Goal: Task Accomplishment & Management: Complete application form

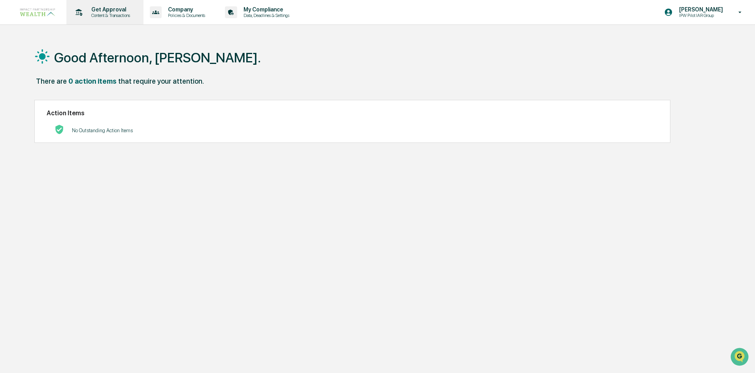
click at [95, 14] on p "Content & Transactions" at bounding box center [109, 16] width 49 height 6
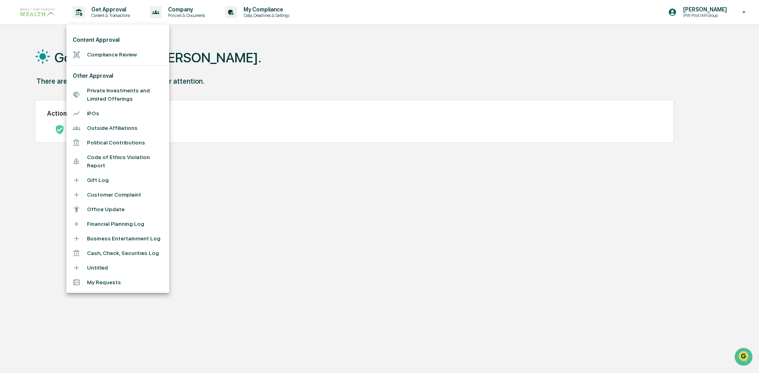
click at [306, 247] on div at bounding box center [379, 186] width 759 height 373
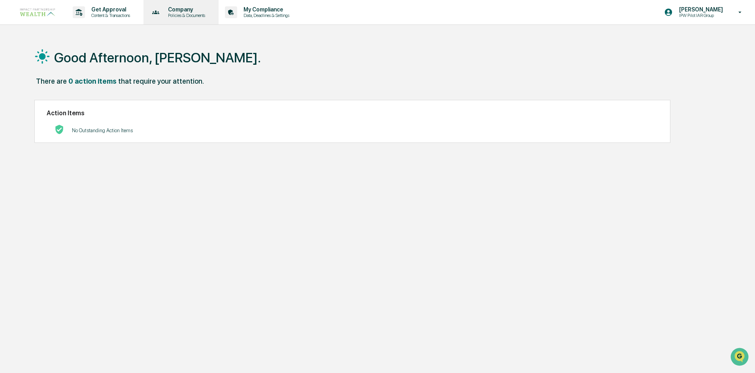
click at [182, 15] on p "Policies & Documents" at bounding box center [185, 16] width 47 height 6
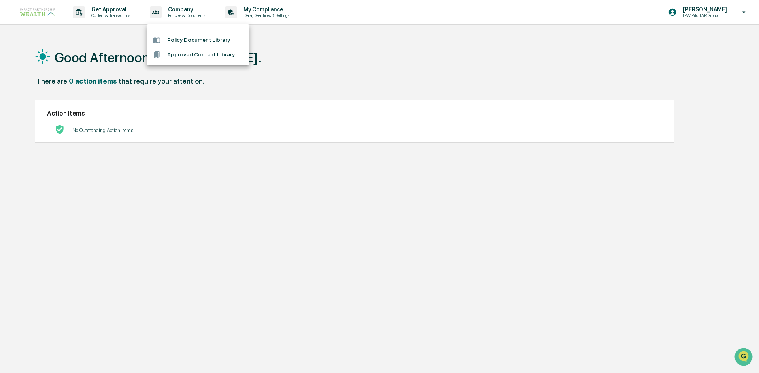
click at [422, 211] on div at bounding box center [379, 186] width 759 height 373
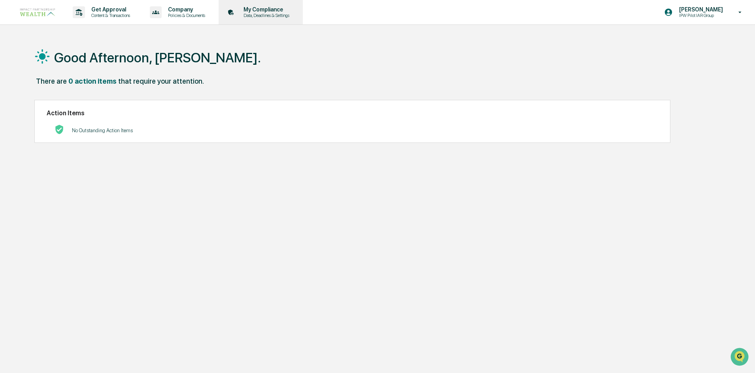
drag, startPoint x: 257, startPoint y: 30, endPoint x: 257, endPoint y: 19, distance: 10.7
click at [257, 29] on div "Get Approval Content & Transactions Company Policies & Documents My Compliance …" at bounding box center [377, 205] width 755 height 411
click at [265, 10] on p "My Compliance" at bounding box center [265, 9] width 56 height 6
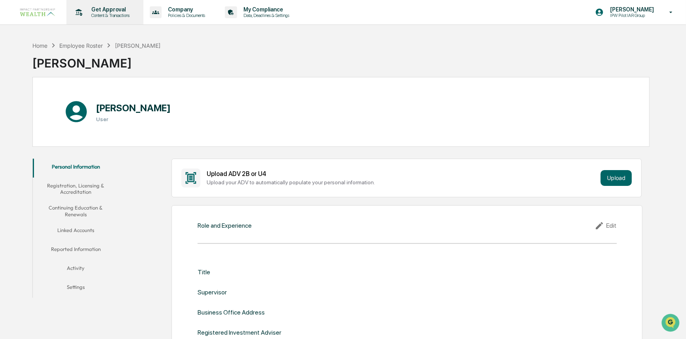
click at [111, 9] on p "Get Approval" at bounding box center [109, 9] width 49 height 6
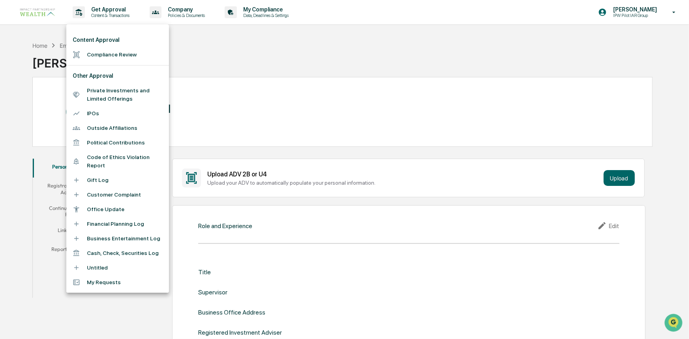
click at [101, 202] on li "Office Update" at bounding box center [117, 209] width 103 height 15
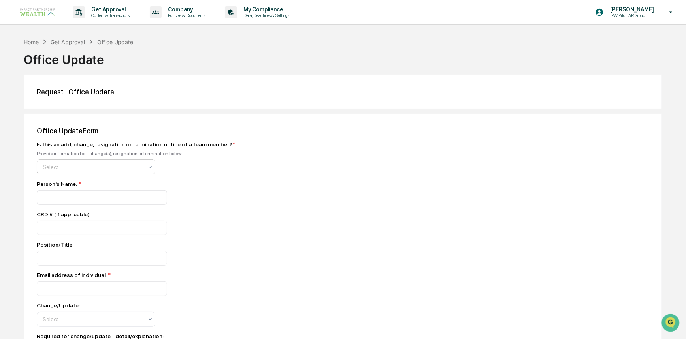
click at [94, 171] on div at bounding box center [93, 167] width 100 height 8
